Goal: Task Accomplishment & Management: Use online tool/utility

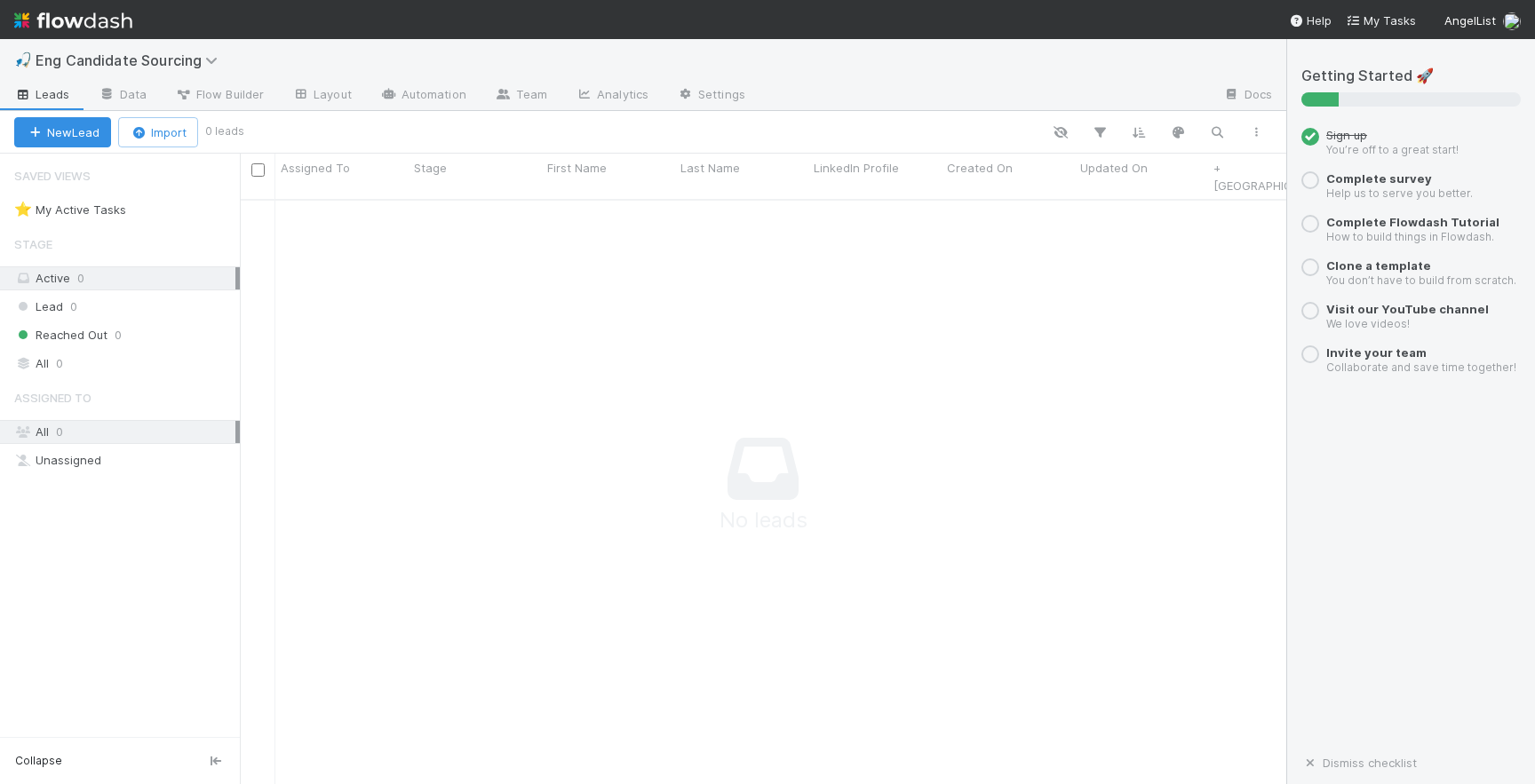
scroll to position [0, 1]
click at [254, 105] on link "Flow Builder" at bounding box center [219, 96] width 117 height 28
